Goal: Transaction & Acquisition: Purchase product/service

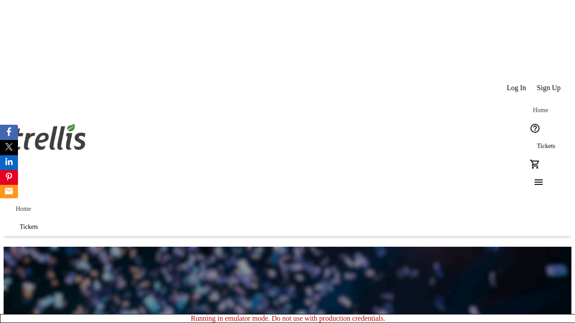
click at [536, 143] on span "Tickets" at bounding box center [545, 146] width 18 height 7
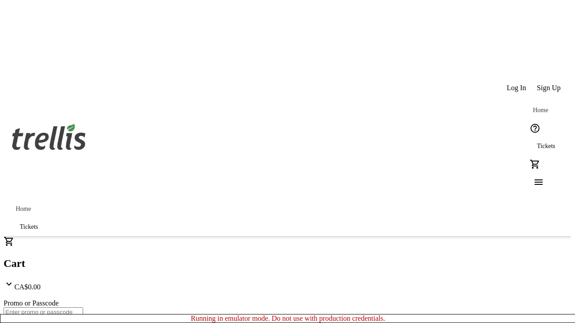
type input "1"
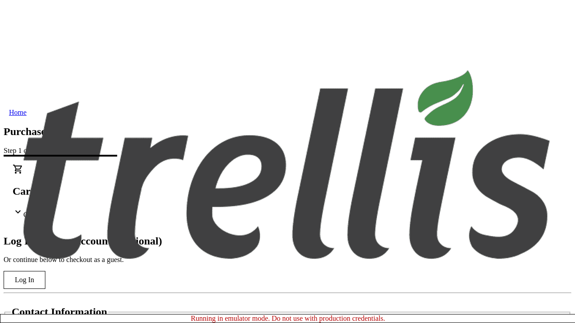
type input "[PERSON_NAME]"
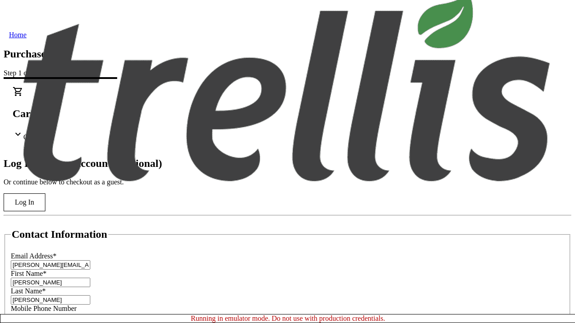
scroll to position [89, 0]
